Goal: Check status: Check status

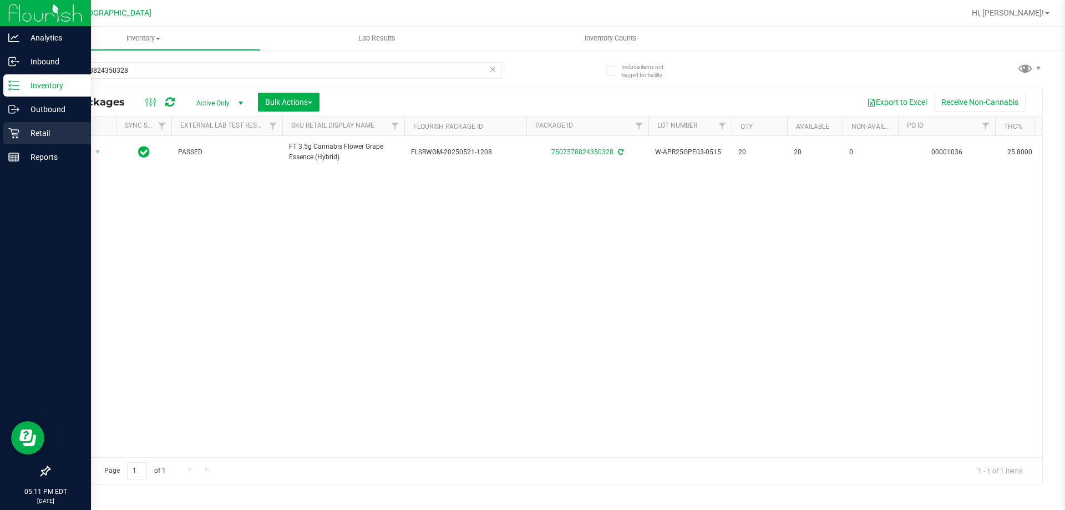
click at [34, 131] on p "Retail" at bounding box center [52, 132] width 67 height 13
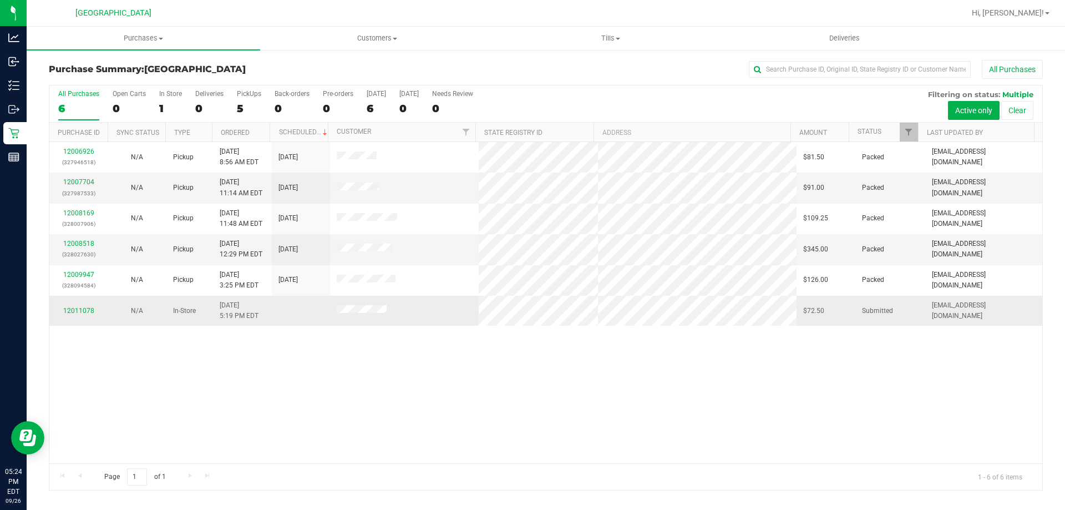
click at [98, 311] on div "12011078" at bounding box center [78, 311] width 45 height 11
click at [91, 311] on link "12011078" at bounding box center [78, 311] width 31 height 8
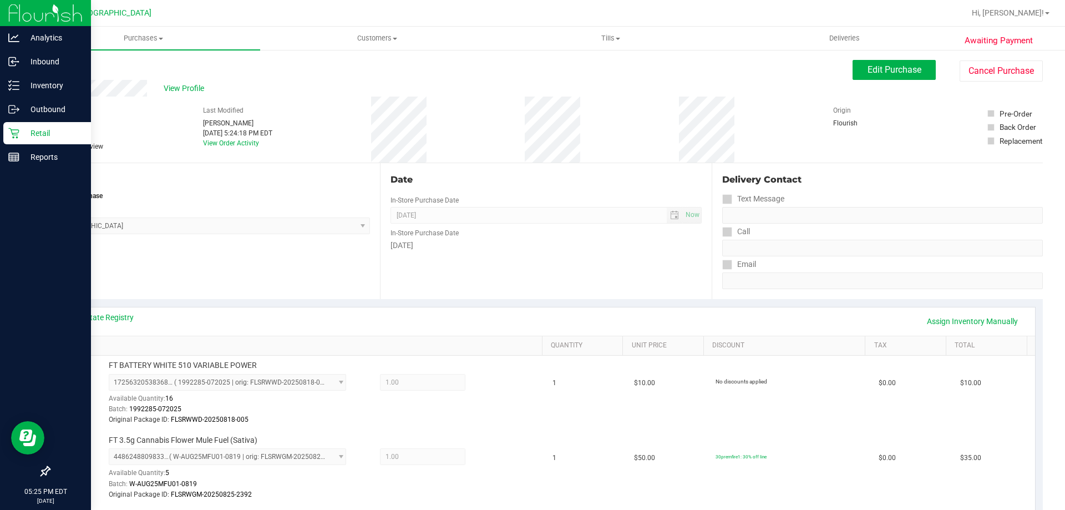
click at [48, 129] on p "Retail" at bounding box center [52, 132] width 67 height 13
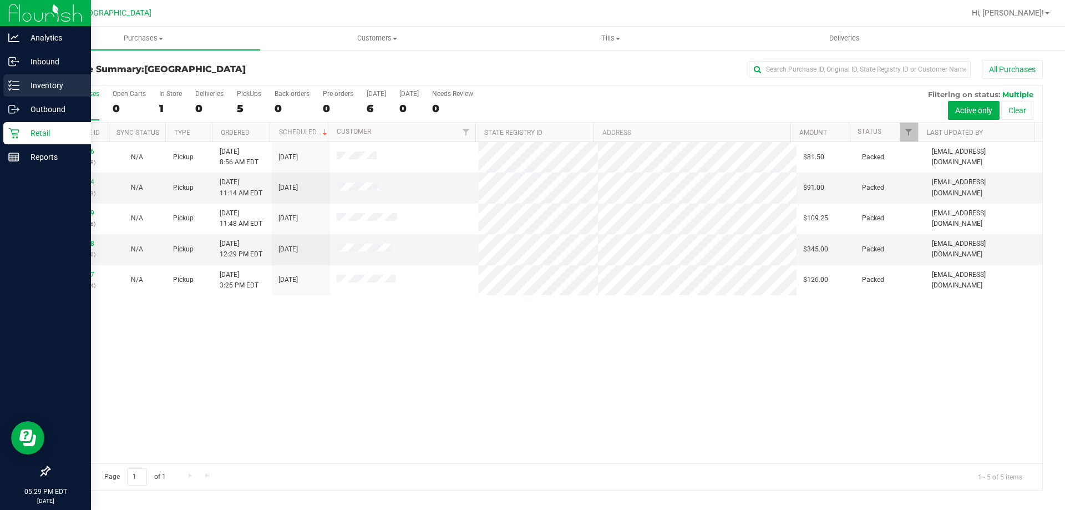
click at [21, 81] on p "Inventory" at bounding box center [52, 85] width 67 height 13
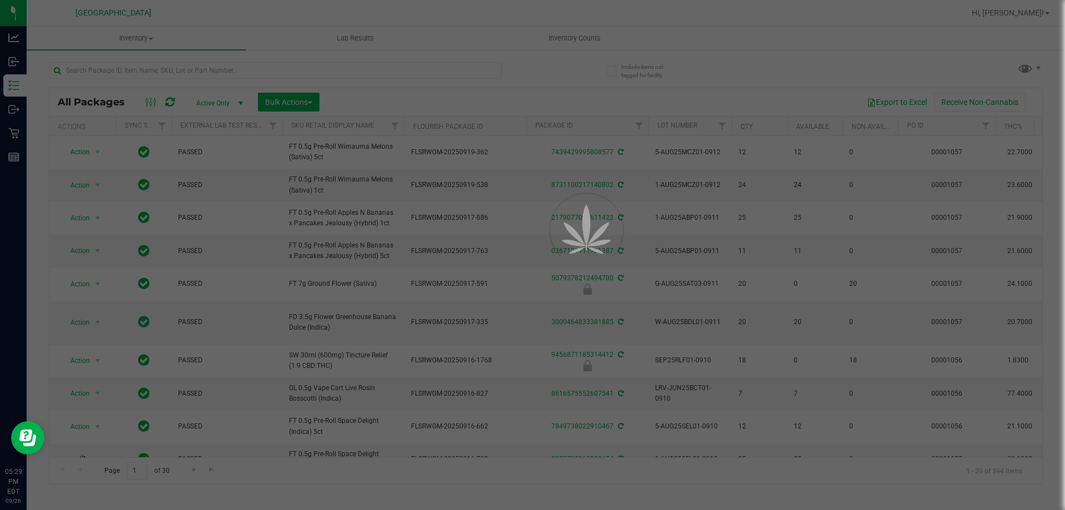
click at [312, 70] on div at bounding box center [532, 255] width 1065 height 510
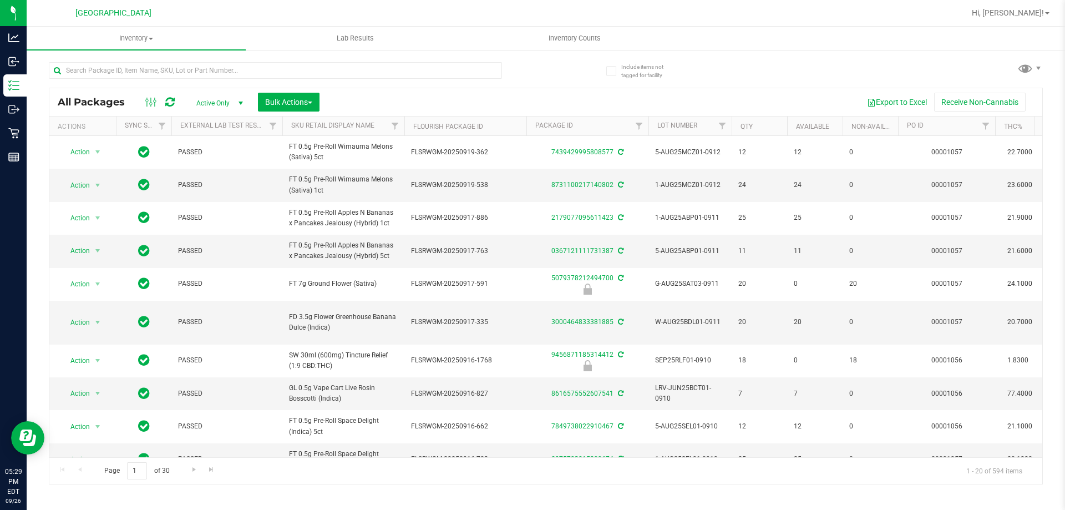
click at [338, 85] on div at bounding box center [275, 75] width 453 height 26
click at [349, 67] on input "text" at bounding box center [275, 70] width 453 height 17
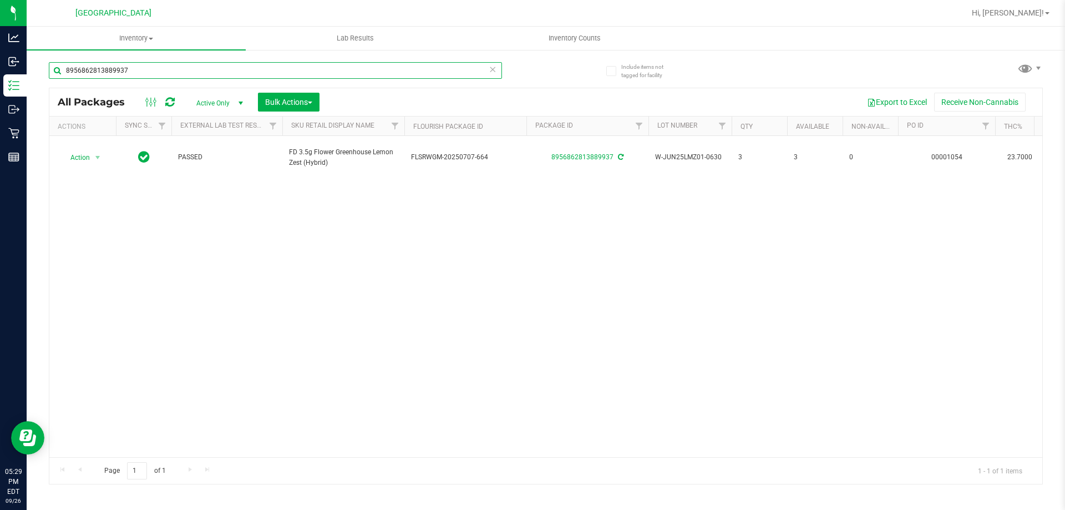
click at [323, 75] on input "8956862813889937" at bounding box center [275, 70] width 453 height 17
drag, startPoint x: 323, startPoint y: 75, endPoint x: 323, endPoint y: 62, distance: 13.3
click at [323, 69] on input "8956862813889937" at bounding box center [275, 70] width 453 height 17
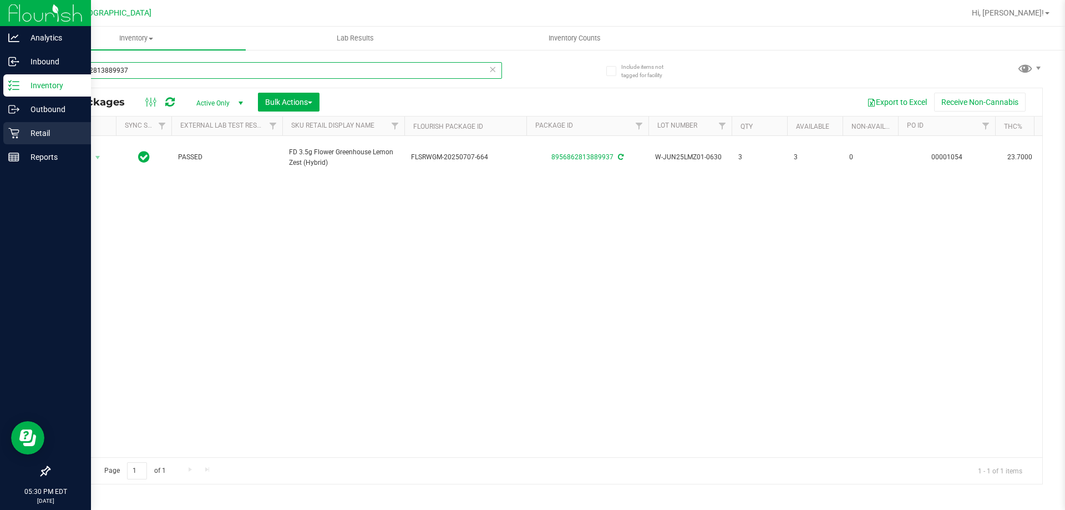
type input "8956862813889937"
click at [25, 141] on div "Retail" at bounding box center [47, 133] width 88 height 22
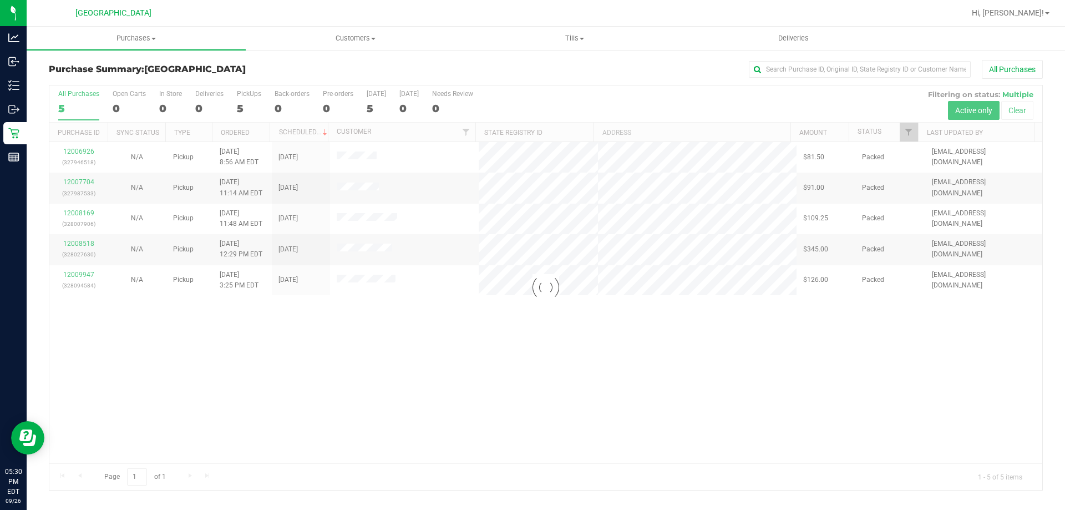
click at [691, 337] on div at bounding box center [545, 287] width 993 height 404
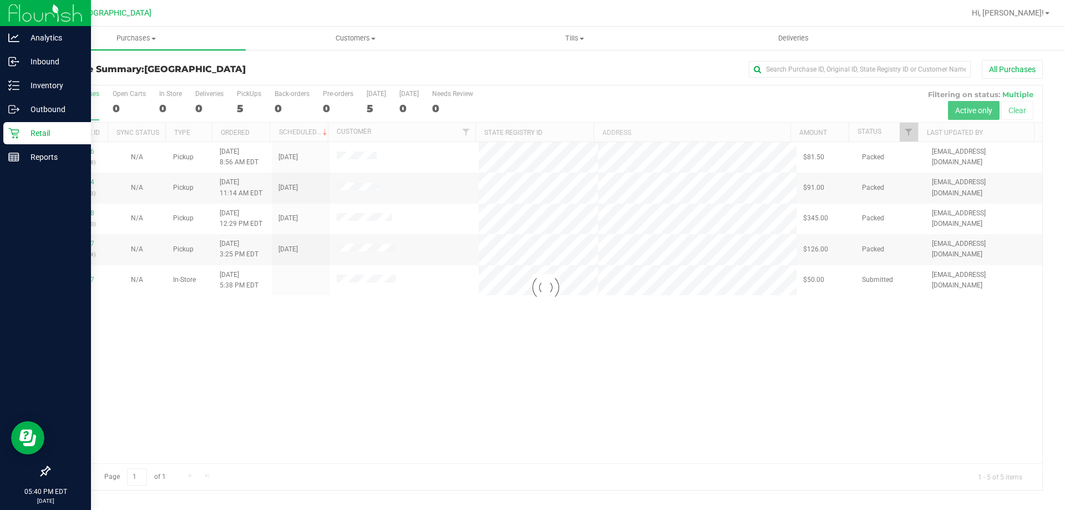
click at [18, 138] on icon at bounding box center [13, 133] width 11 height 11
click at [23, 132] on p "Retail" at bounding box center [52, 132] width 67 height 13
